Goal: Information Seeking & Learning: Learn about a topic

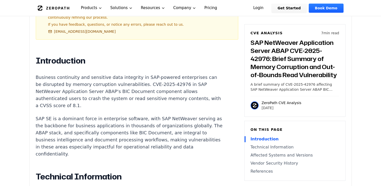
scroll to position [352, 0]
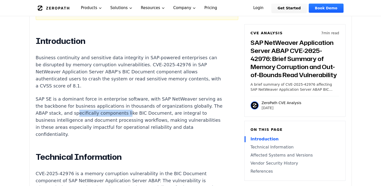
drag, startPoint x: 100, startPoint y: 100, endPoint x: 147, endPoint y: 99, distance: 46.8
click at [147, 99] on p "SAP SE is a dominant force in enterprise software, with SAP NetWeaver serving a…" at bounding box center [129, 116] width 187 height 42
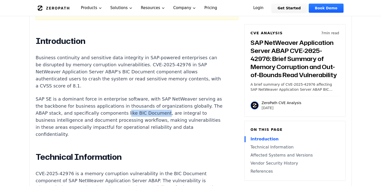
click at [146, 99] on p "SAP SE is a dominant force in enterprise software, with SAP NetWeaver serving a…" at bounding box center [129, 116] width 187 height 42
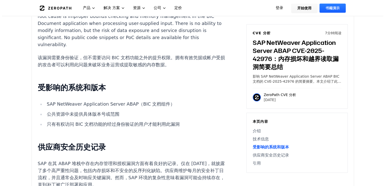
scroll to position [0, 0]
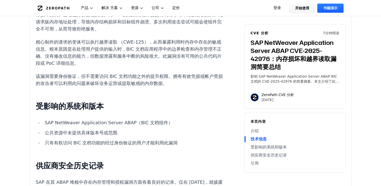
scroll to position [478, 0]
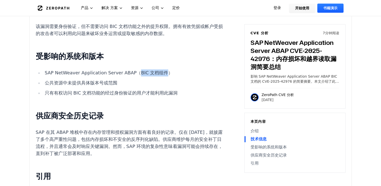
drag, startPoint x: 131, startPoint y: 81, endPoint x: 156, endPoint y: 79, distance: 25.0
click at [156, 76] on li "SAP NetWeaver Application Server ABAP（BIC 文档组件）" at bounding box center [133, 72] width 180 height 7
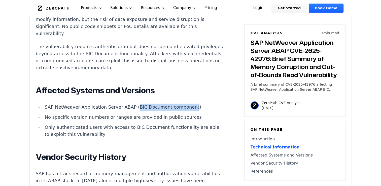
drag, startPoint x: 181, startPoint y: 95, endPoint x: 129, endPoint y: 94, distance: 52.1
click at [129, 103] on li "SAP NetWeaver Application Server ABAP (BIC Document component)" at bounding box center [133, 106] width 180 height 7
copy li "BIC Document component"
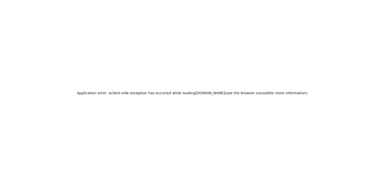
scroll to position [0, 0]
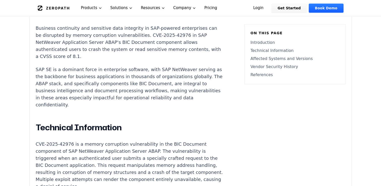
scroll to position [428, 0]
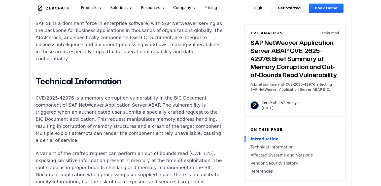
click at [255, 170] on link "References" at bounding box center [294, 171] width 89 height 6
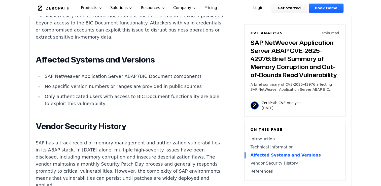
scroll to position [608, 0]
